Goal: Answer question/provide support: Share knowledge or assist other users

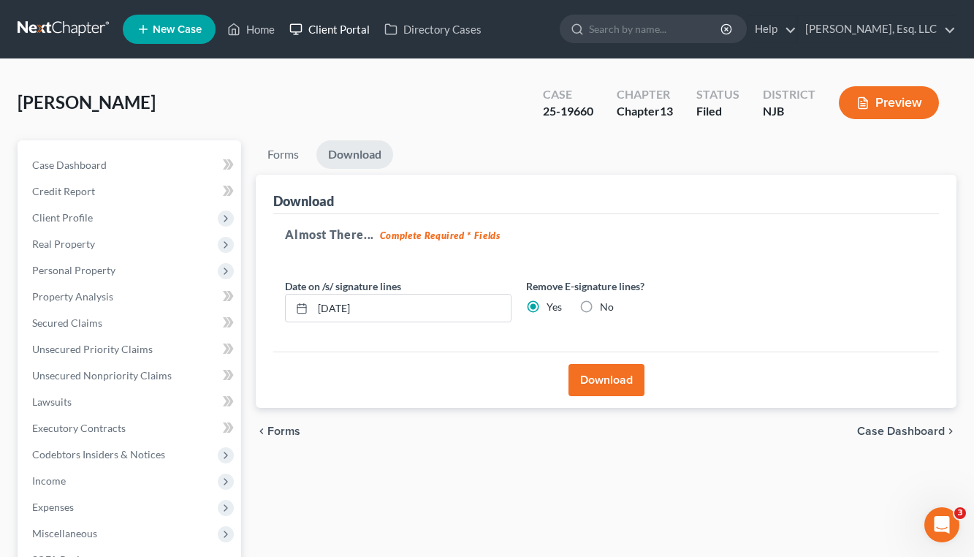
click at [360, 16] on link "Client Portal" at bounding box center [329, 29] width 95 height 26
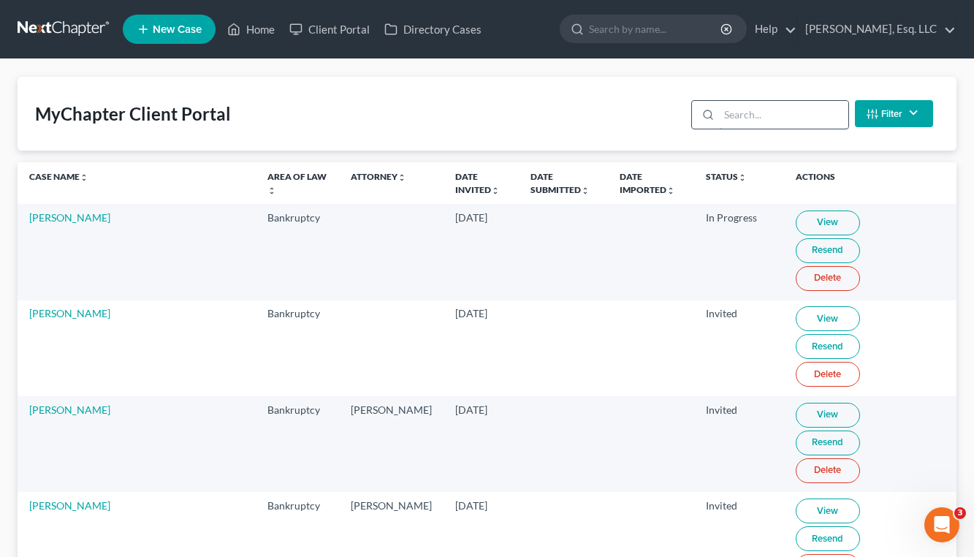
click at [809, 106] on input "search" at bounding box center [783, 115] width 129 height 28
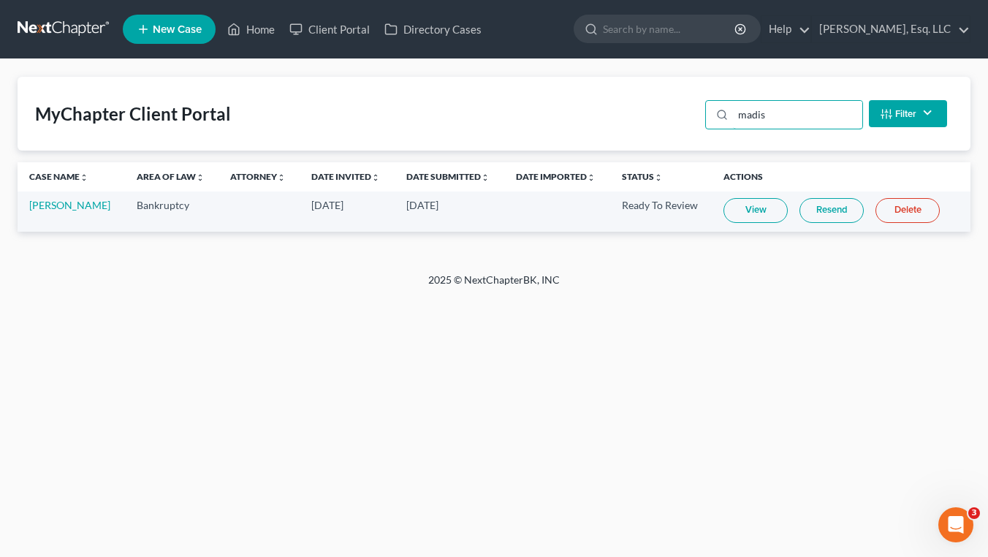
type input "madis"
click at [831, 207] on link "Resend" at bounding box center [831, 210] width 64 height 25
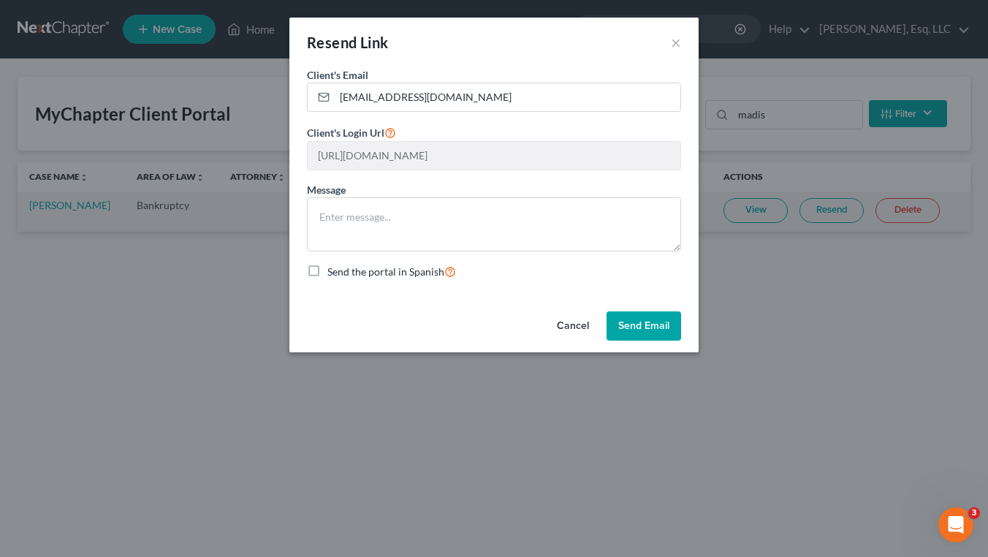
click at [650, 326] on button "Send Email" at bounding box center [643, 325] width 75 height 29
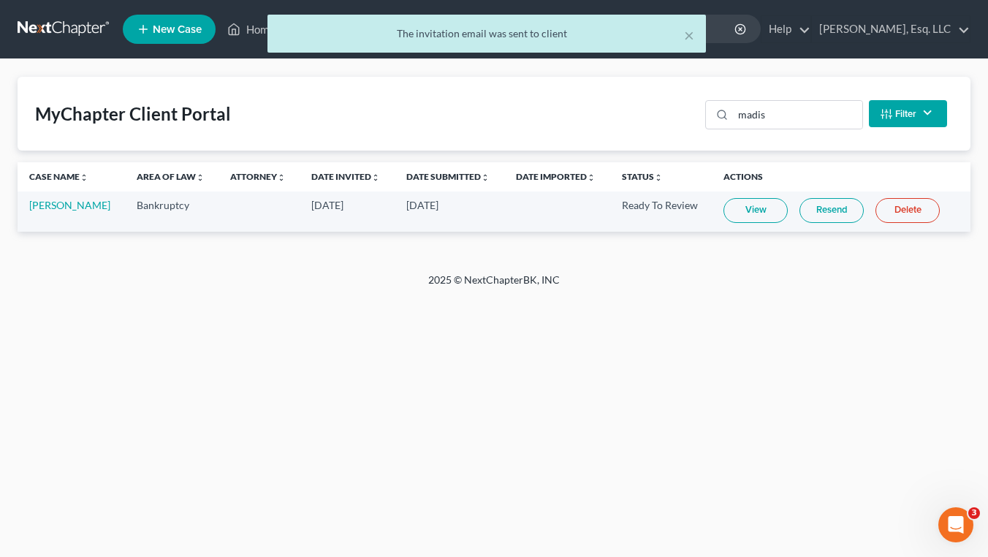
click at [839, 203] on link "Resend" at bounding box center [831, 210] width 64 height 25
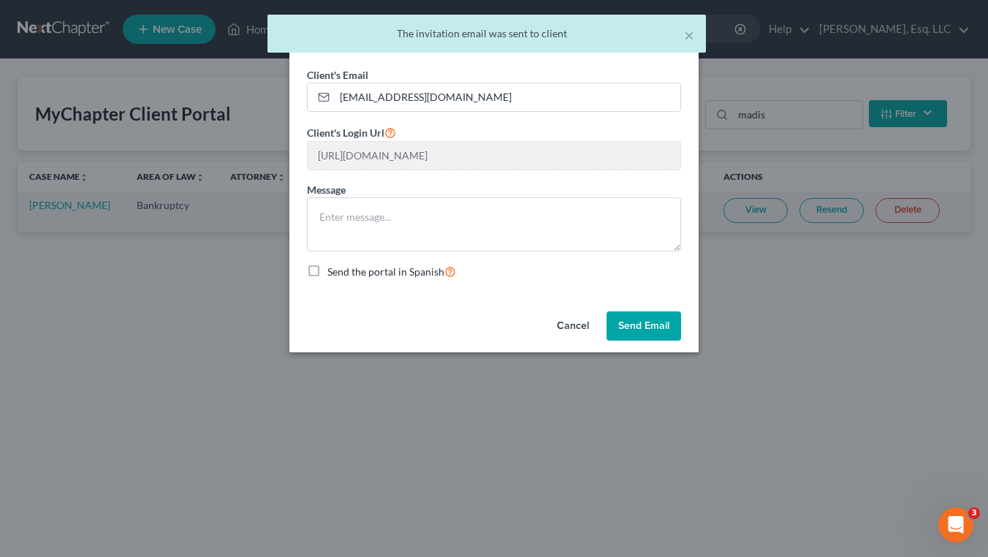
click at [656, 323] on button "Send Email" at bounding box center [643, 325] width 75 height 29
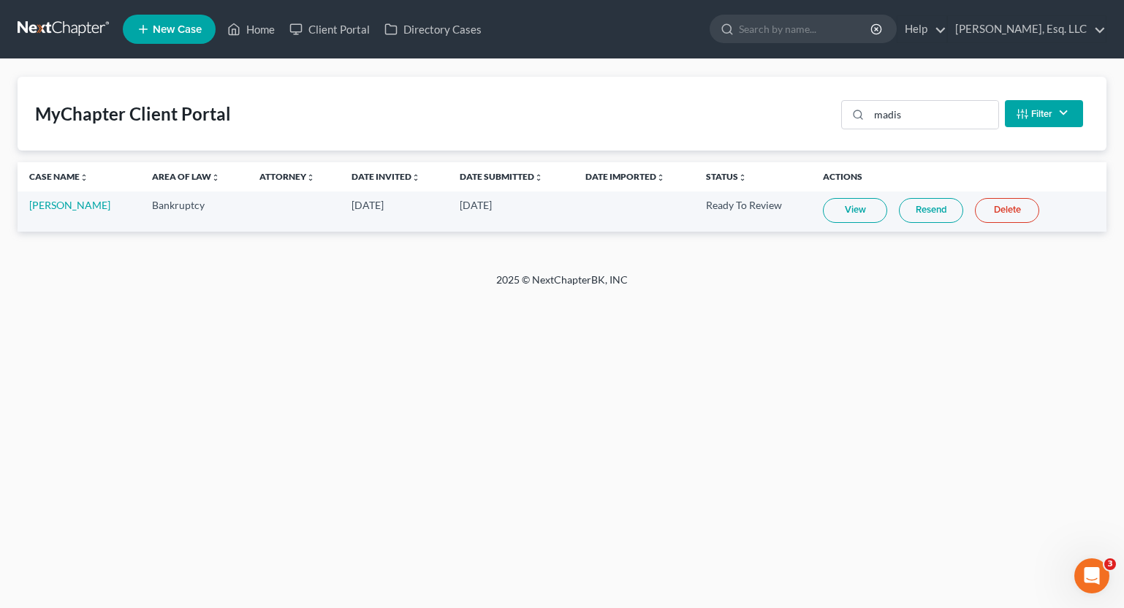
click at [859, 211] on link "View" at bounding box center [855, 210] width 64 height 25
